Goal: Information Seeking & Learning: Learn about a topic

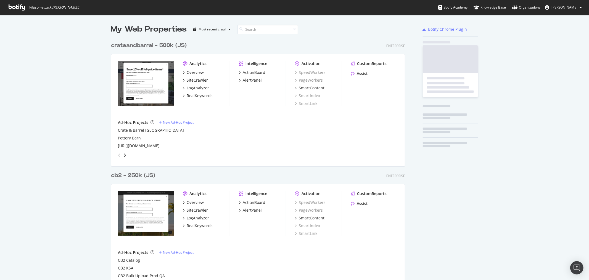
scroll to position [578, 294]
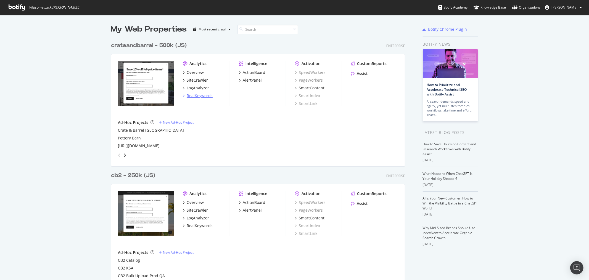
click at [204, 96] on div "RealKeywords" at bounding box center [200, 96] width 26 height 6
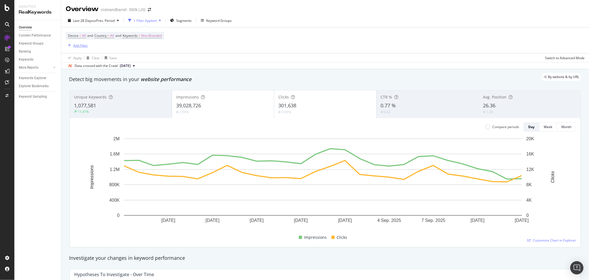
click at [75, 45] on div "Add Filter" at bounding box center [80, 45] width 15 height 5
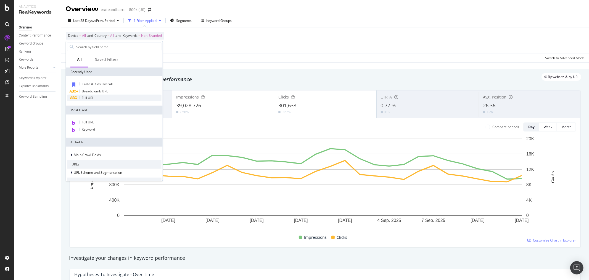
click at [101, 98] on div "Full URL" at bounding box center [114, 98] width 95 height 7
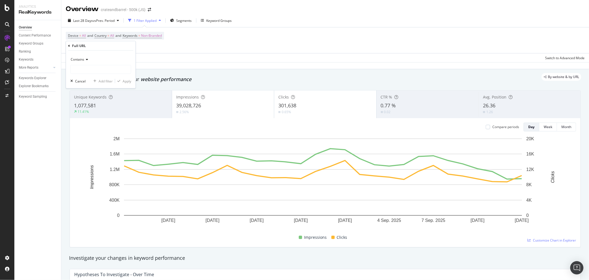
click at [83, 59] on span "Contains" at bounding box center [78, 59] width 14 height 5
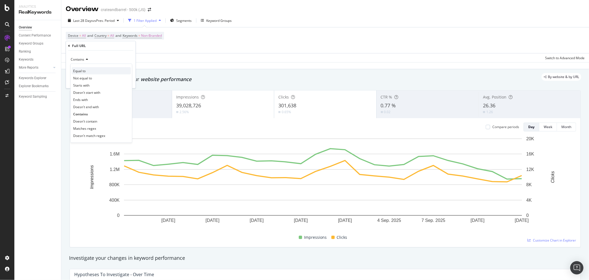
click at [90, 71] on div "Equal to" at bounding box center [101, 70] width 59 height 7
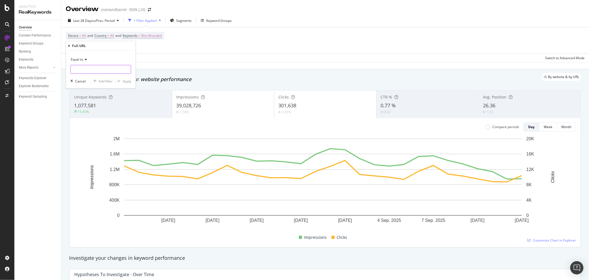
click at [93, 67] on input "text" at bounding box center [101, 69] width 60 height 9
paste input "[URL][DOMAIN_NAME]"
type input "[URL][DOMAIN_NAME]"
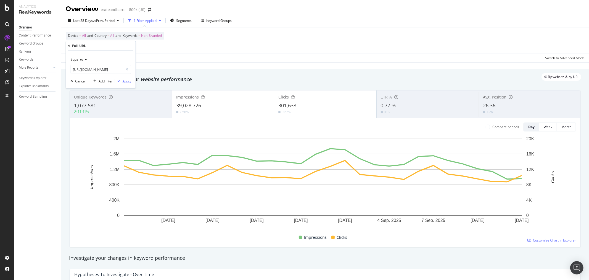
click at [126, 80] on div "Apply" at bounding box center [127, 80] width 9 height 5
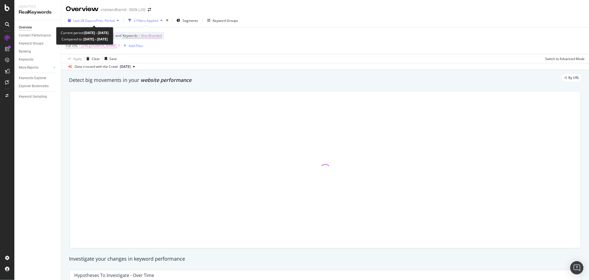
click at [95, 18] on span "vs Prev. Period" at bounding box center [104, 20] width 22 height 5
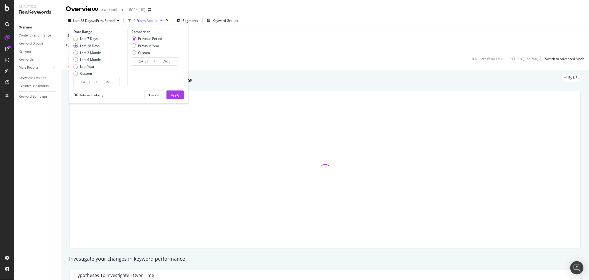
click at [88, 81] on input "[DATE]" at bounding box center [85, 82] width 22 height 8
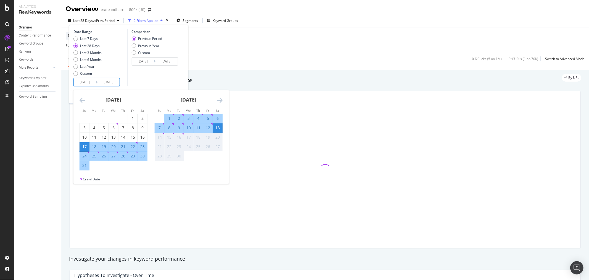
click at [81, 99] on icon "Move backward to switch to the previous month." at bounding box center [83, 100] width 6 height 7
click at [82, 99] on icon "Move backward to switch to the previous month." at bounding box center [83, 100] width 6 height 7
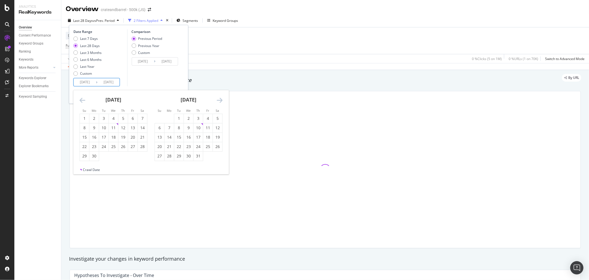
click at [82, 98] on icon "Move backward to switch to the previous month." at bounding box center [83, 100] width 6 height 7
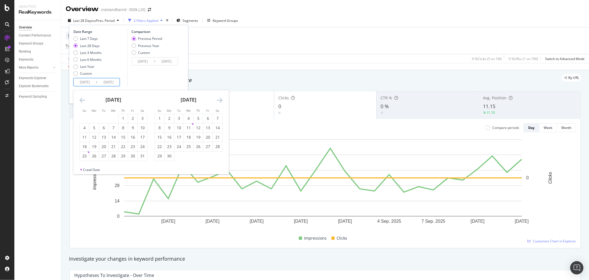
click at [82, 98] on icon "Move backward to switch to the previous month." at bounding box center [83, 100] width 6 height 7
click at [112, 128] on div "5" at bounding box center [113, 128] width 9 height 6
type input "[DATE]"
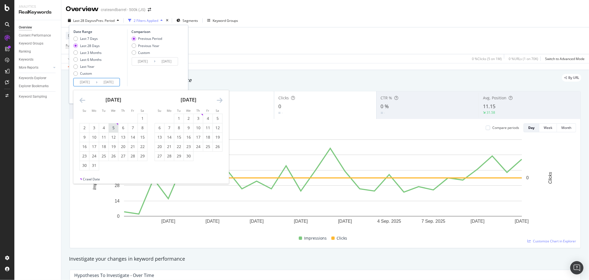
type input "[DATE]"
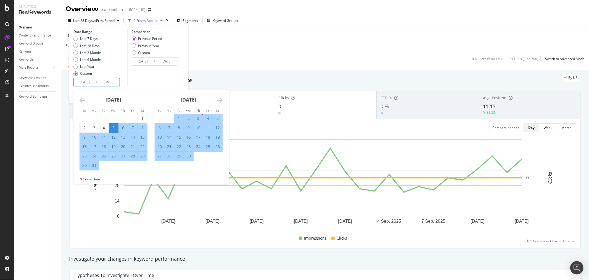
click at [219, 100] on icon "Move forward to switch to the next month." at bounding box center [220, 100] width 6 height 7
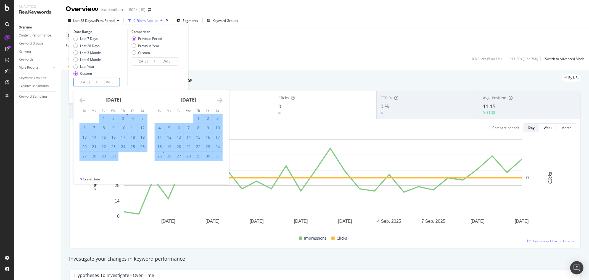
click at [219, 100] on icon "Move forward to switch to the next month." at bounding box center [220, 100] width 6 height 7
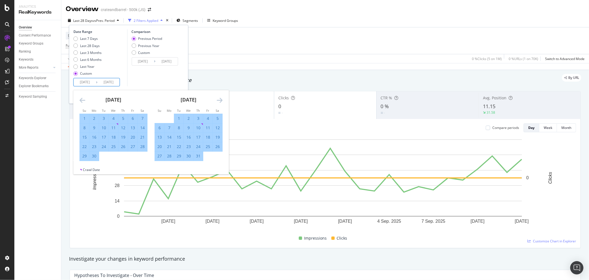
click at [219, 100] on icon "Move forward to switch to the next month." at bounding box center [220, 100] width 6 height 7
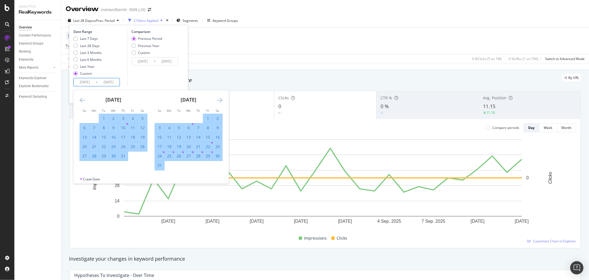
click at [219, 100] on icon "Move forward to switch to the next month." at bounding box center [220, 100] width 6 height 7
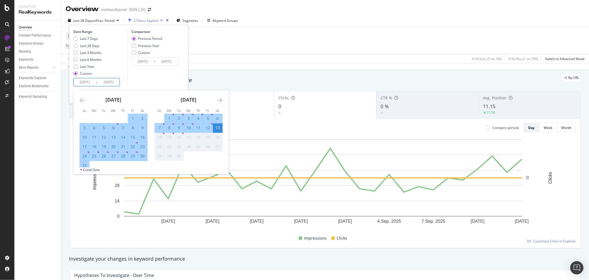
click at [208, 117] on div "5" at bounding box center [207, 119] width 9 height 6
type input "[DATE]"
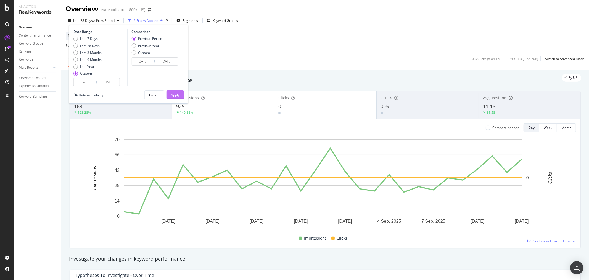
click at [175, 93] on div "Apply" at bounding box center [175, 95] width 9 height 5
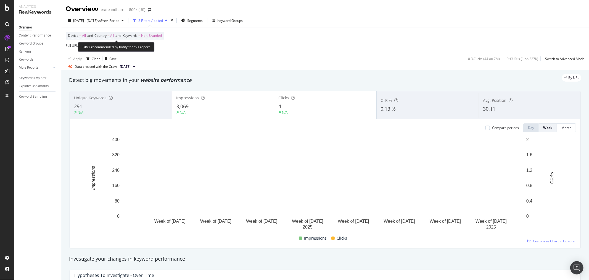
click at [162, 37] on span "Non-Branded" at bounding box center [151, 36] width 21 height 8
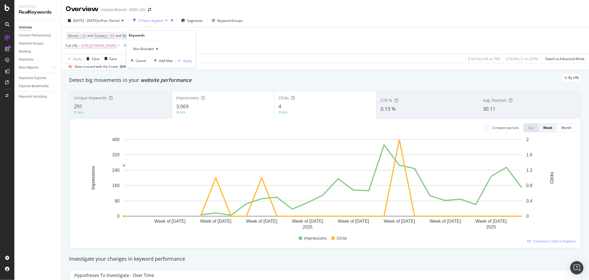
click at [152, 50] on div "Non-Branded" at bounding box center [146, 49] width 30 height 8
click at [145, 91] on span "All" at bounding box center [163, 92] width 56 height 5
click at [184, 60] on div "Apply" at bounding box center [187, 60] width 9 height 5
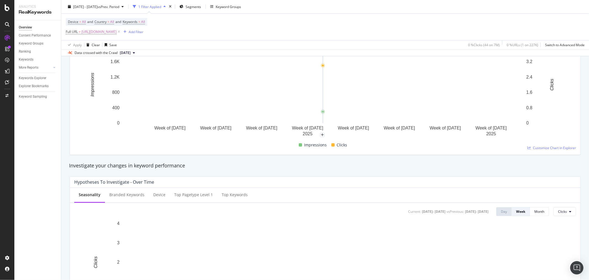
scroll to position [153, 0]
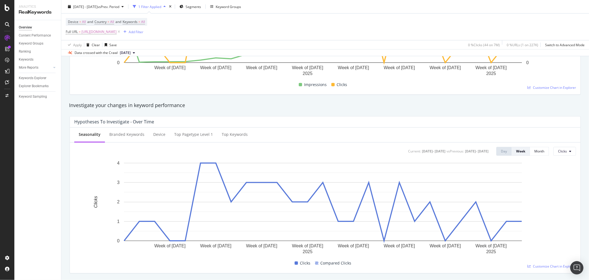
drag, startPoint x: 320, startPoint y: 176, endPoint x: 67, endPoint y: 182, distance: 253.2
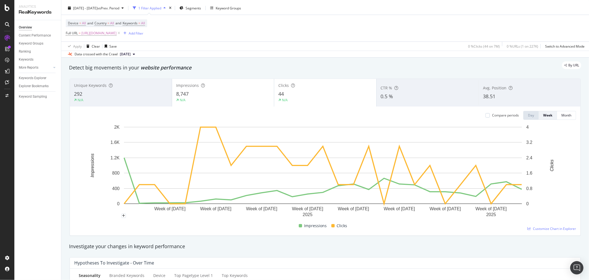
scroll to position [0, 0]
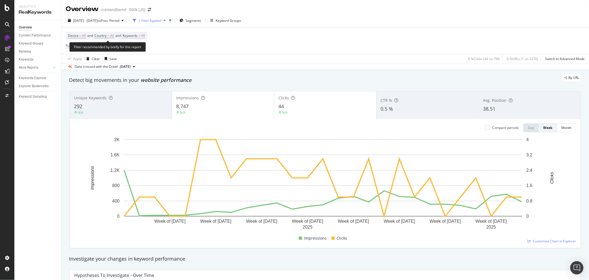
click at [145, 36] on span "All" at bounding box center [143, 36] width 4 height 8
click at [141, 49] on div "button" at bounding box center [140, 48] width 7 height 3
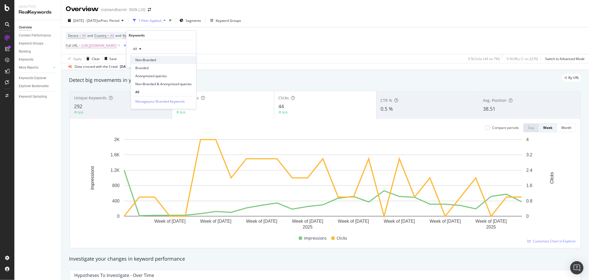
click at [145, 60] on span "Non-Branded" at bounding box center [163, 59] width 56 height 5
click at [187, 59] on div "Apply" at bounding box center [187, 60] width 9 height 5
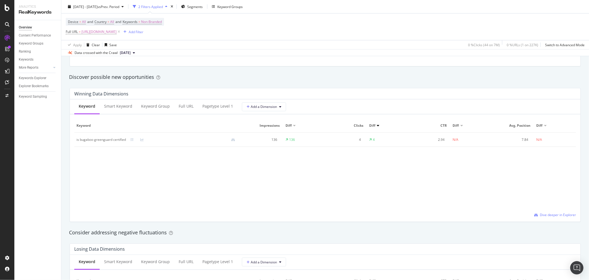
scroll to position [522, 0]
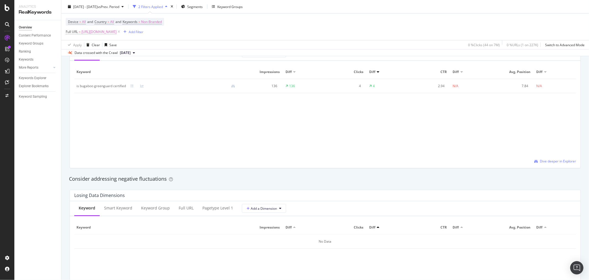
click at [117, 31] on span "[URL][DOMAIN_NAME]" at bounding box center [99, 32] width 35 height 8
drag, startPoint x: 272, startPoint y: 27, endPoint x: 264, endPoint y: 31, distance: 9.5
click at [272, 29] on div "Device = All and Country = All and Keywords = Non-Branded Full URL = [URL][DOMA…" at bounding box center [325, 27] width 519 height 27
click at [91, 6] on span "[DATE] - [DATE]" at bounding box center [85, 6] width 24 height 5
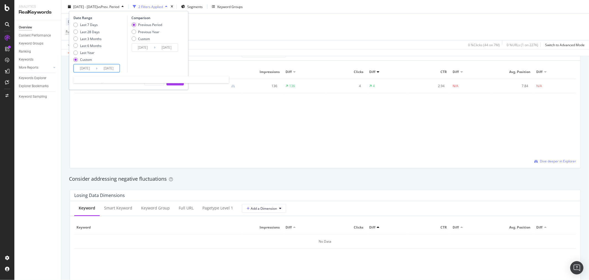
click at [87, 70] on input "[DATE]" at bounding box center [85, 68] width 22 height 8
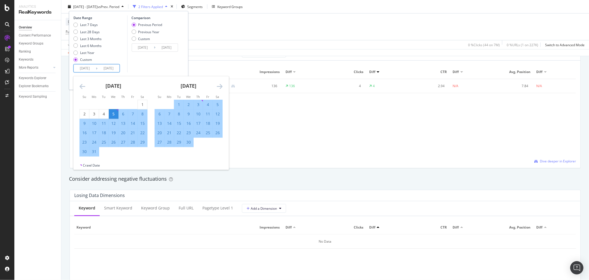
click at [221, 87] on icon "Move forward to switch to the next month." at bounding box center [220, 86] width 6 height 7
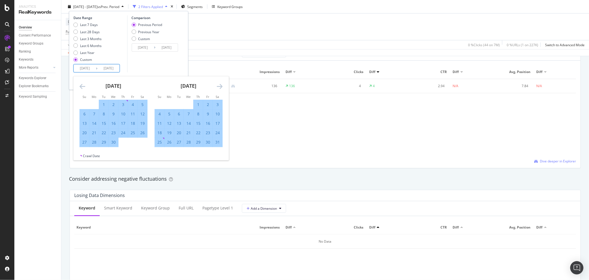
click at [221, 86] on icon "Move forward to switch to the next month." at bounding box center [220, 86] width 6 height 7
click at [220, 86] on icon "Move forward to switch to the next month." at bounding box center [220, 86] width 6 height 7
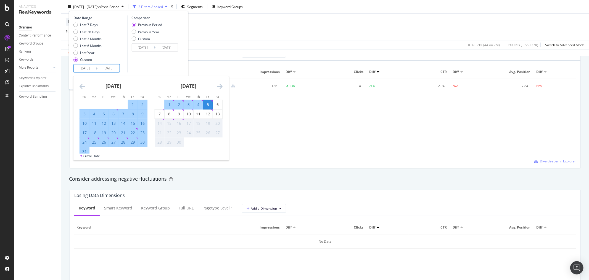
click at [93, 143] on div "25" at bounding box center [94, 142] width 9 height 6
type input "[DATE]"
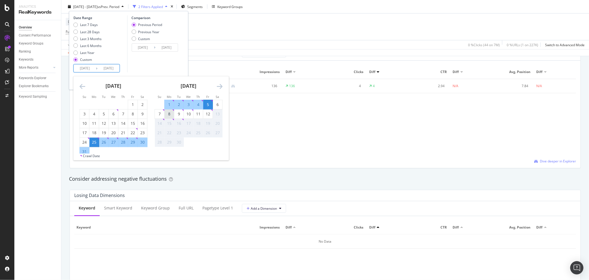
click at [167, 114] on div "8" at bounding box center [169, 114] width 9 height 6
type input "[DATE]"
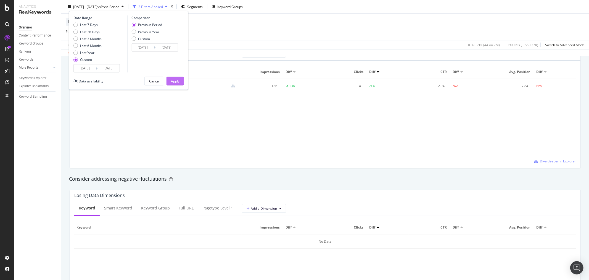
click at [174, 85] on div "Apply" at bounding box center [175, 81] width 9 height 8
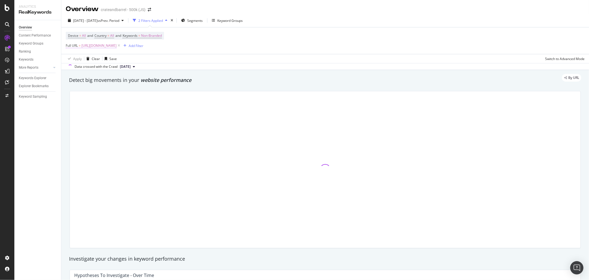
click at [117, 46] on span "[URL][DOMAIN_NAME]" at bounding box center [99, 46] width 35 height 8
click at [108, 69] on input "[URL][DOMAIN_NAME]" at bounding box center [97, 69] width 52 height 9
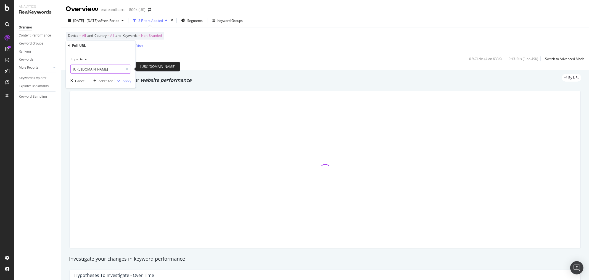
paste input "shop-all-kids-bedding"
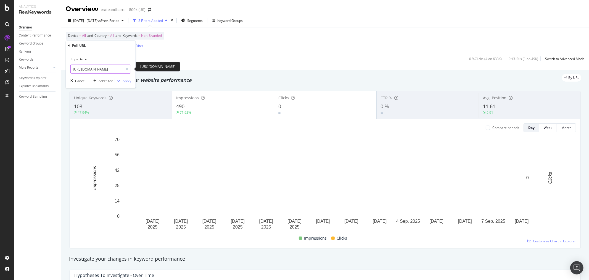
scroll to position [0, 47]
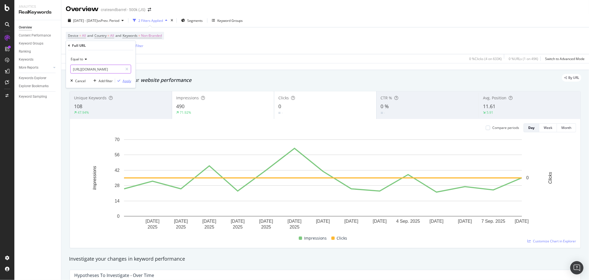
type input "[URL][DOMAIN_NAME]"
click at [128, 82] on div "Apply" at bounding box center [127, 80] width 9 height 5
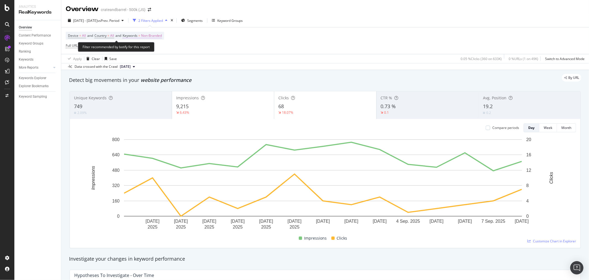
click at [153, 36] on span "Non-Branded" at bounding box center [151, 36] width 21 height 8
click at [151, 47] on span "Non-Branded" at bounding box center [142, 48] width 23 height 5
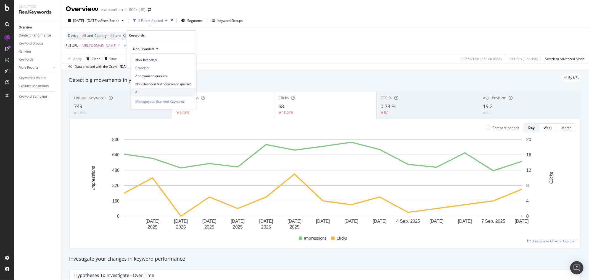
click at [144, 88] on div "All" at bounding box center [163, 92] width 65 height 8
click at [187, 62] on div "Apply" at bounding box center [187, 60] width 9 height 5
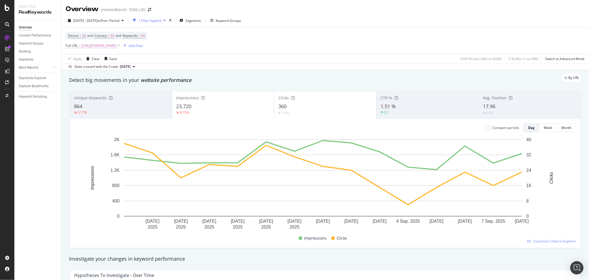
click at [117, 47] on span "[URL][DOMAIN_NAME]" at bounding box center [99, 46] width 35 height 8
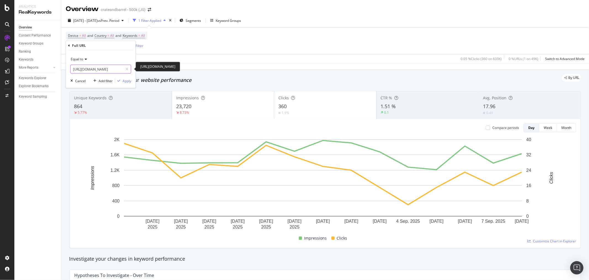
click at [101, 68] on input "[URL][DOMAIN_NAME]" at bounding box center [97, 69] width 52 height 9
paste input "cribs-bassinets/1/filters/natural-color-cribs-5234"
type input "[URL][DOMAIN_NAME]"
click at [128, 80] on div "Apply" at bounding box center [127, 80] width 9 height 5
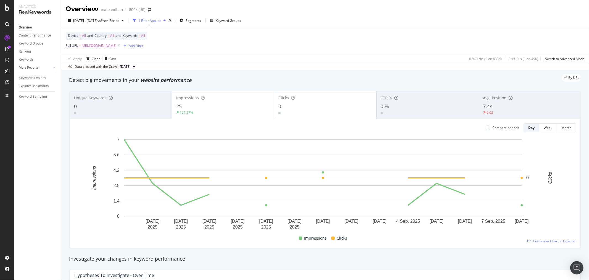
click at [117, 46] on span "[URL][DOMAIN_NAME]" at bounding box center [99, 46] width 35 height 8
click at [274, 45] on div "Device = All and Country = All and Keywords = All Full URL = [URL][DOMAIN_NAME]…" at bounding box center [325, 40] width 519 height 27
click at [117, 45] on span "[URL][DOMAIN_NAME]" at bounding box center [99, 46] width 35 height 8
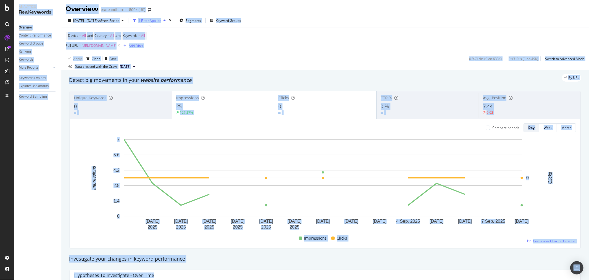
click at [269, 49] on div "Device = All and Country = All and Keywords = All Full URL = [URL][DOMAIN_NAME]…" at bounding box center [325, 40] width 519 height 27
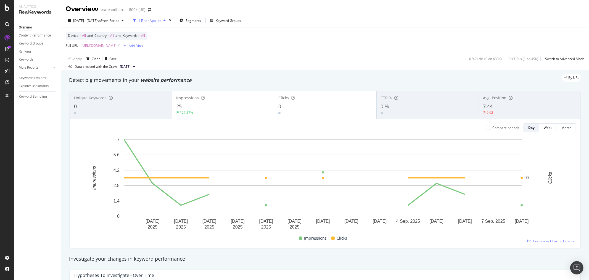
click at [117, 45] on span "[URL][DOMAIN_NAME]" at bounding box center [99, 46] width 35 height 8
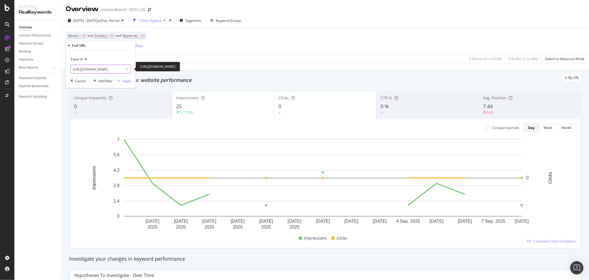
click at [113, 67] on input "[URL][DOMAIN_NAME]" at bounding box center [97, 69] width 52 height 9
paste input "grey-cribs-5235"
type input "[URL][DOMAIN_NAME]"
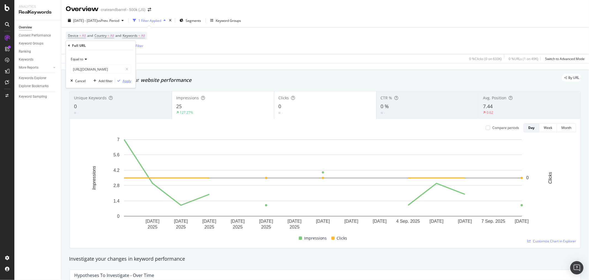
click at [126, 80] on div "Apply" at bounding box center [127, 80] width 9 height 5
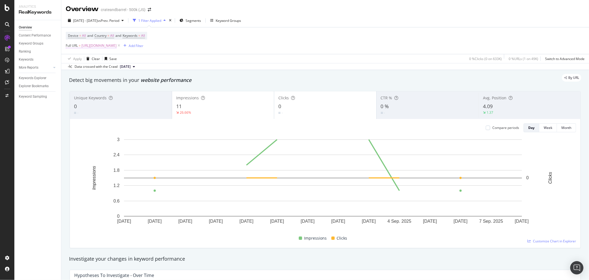
click at [117, 44] on span "[URL][DOMAIN_NAME]" at bounding box center [99, 46] width 35 height 8
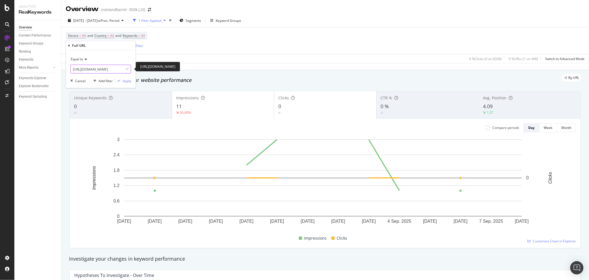
click at [108, 69] on input "[URL][DOMAIN_NAME]" at bounding box center [97, 69] width 52 height 9
paste input "baby-blankets/1/filters/swaddle-blankets-5236"
type input "[URL][DOMAIN_NAME]"
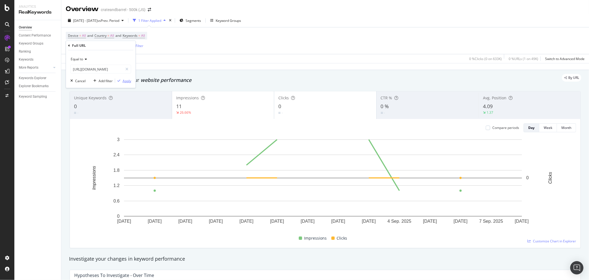
click at [128, 82] on div "Apply" at bounding box center [127, 80] width 9 height 5
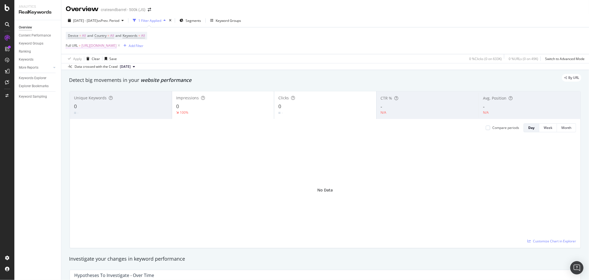
click at [117, 46] on span "[URL][DOMAIN_NAME]" at bounding box center [99, 46] width 35 height 8
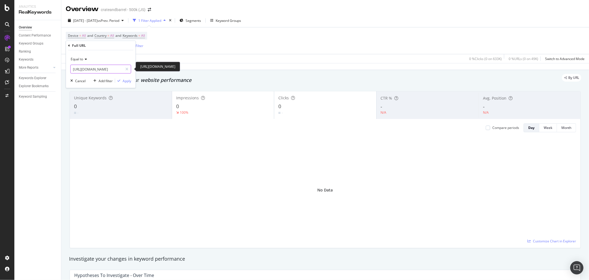
click at [108, 67] on input "[URL][DOMAIN_NAME]" at bounding box center [97, 69] width 52 height 9
paste input "cribs-bassinets/1/filters/grey-cribs-5235"
type input "[URL][DOMAIN_NAME]"
drag, startPoint x: 128, startPoint y: 81, endPoint x: 106, endPoint y: 19, distance: 65.1
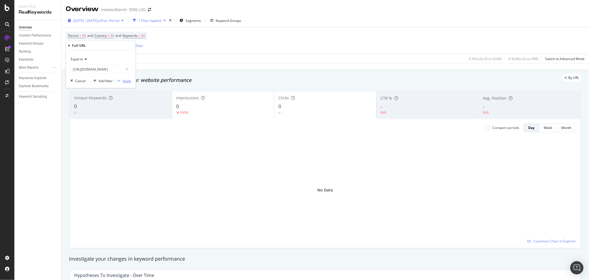
click at [128, 81] on div "Apply" at bounding box center [127, 80] width 9 height 5
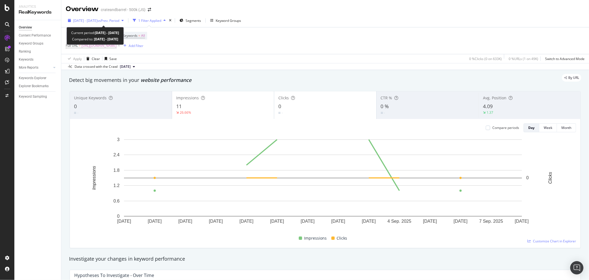
click at [98, 19] on span "[DATE] - [DATE]" at bounding box center [85, 20] width 24 height 5
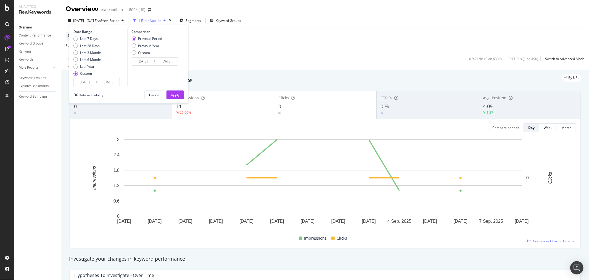
click at [79, 82] on input "[DATE]" at bounding box center [85, 82] width 22 height 8
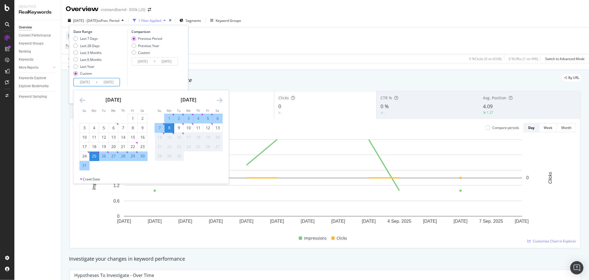
click at [81, 100] on icon "Move backward to switch to the previous month." at bounding box center [83, 100] width 6 height 7
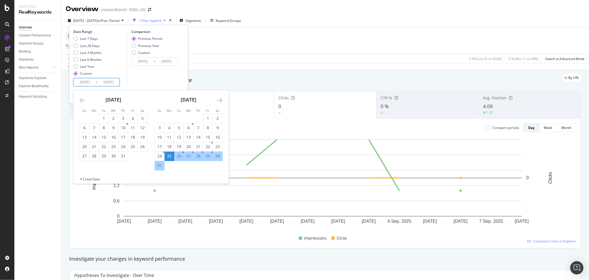
click at [81, 100] on icon "Move backward to switch to the previous month." at bounding box center [83, 100] width 6 height 7
click at [81, 99] on icon "Move backward to switch to the previous month." at bounding box center [83, 100] width 6 height 7
click at [103, 138] on div "11" at bounding box center [103, 137] width 9 height 6
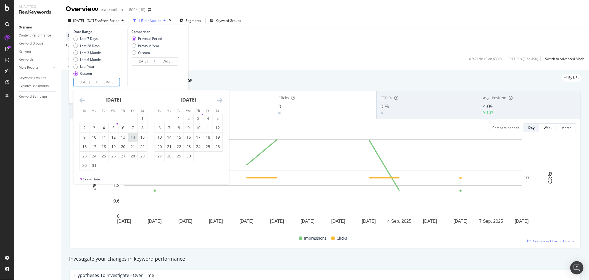
type input "[DATE]"
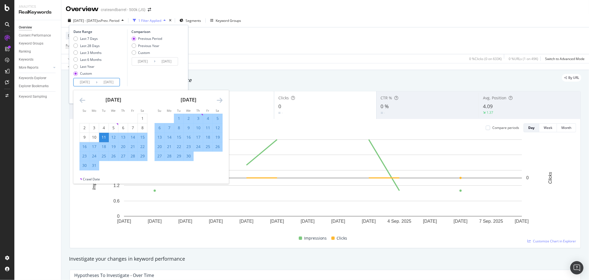
click at [219, 98] on icon "Move forward to switch to the next month." at bounding box center [220, 100] width 6 height 7
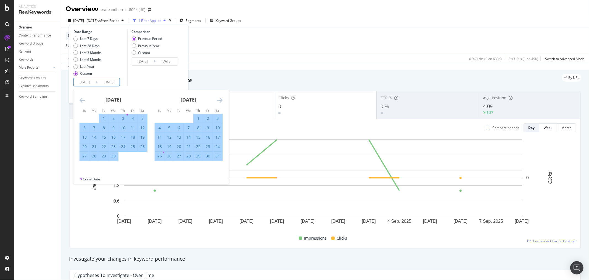
click at [219, 98] on icon "Move forward to switch to the next month." at bounding box center [220, 100] width 6 height 7
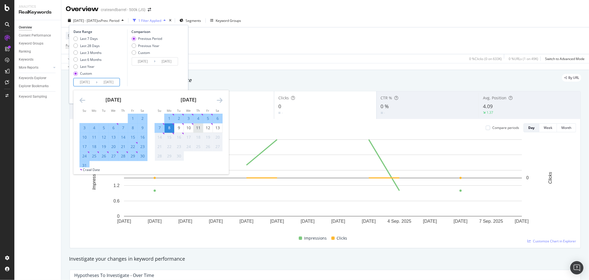
click at [200, 128] on div "11" at bounding box center [198, 128] width 9 height 6
type input "[DATE]"
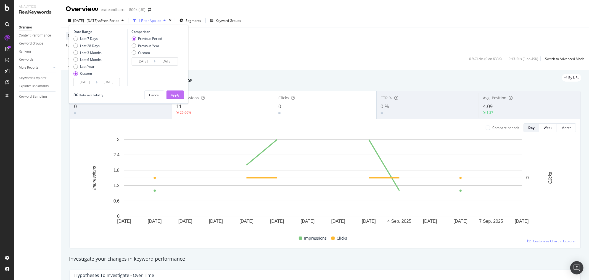
click at [178, 97] on div "Apply" at bounding box center [175, 95] width 9 height 5
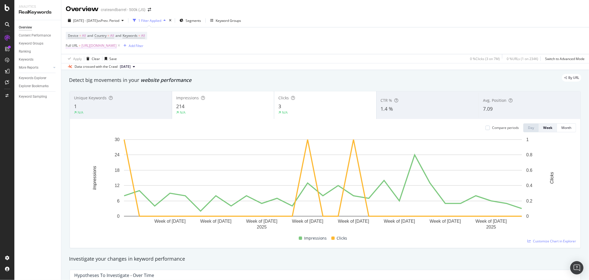
click at [117, 45] on span "[URL][DOMAIN_NAME]" at bounding box center [99, 46] width 35 height 8
click at [100, 69] on input "[URL][DOMAIN_NAME]" at bounding box center [97, 69] width 52 height 9
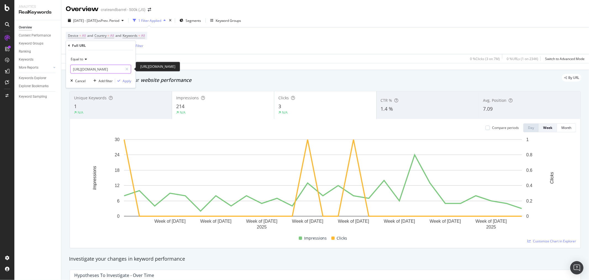
paste input "baby-blankets/1/filters/swaddle-blankets-5236"
type input "[URL][DOMAIN_NAME]"
click at [124, 78] on button "Apply" at bounding box center [123, 81] width 16 height 6
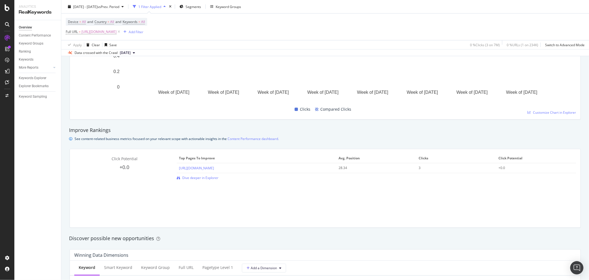
scroll to position [460, 0]
